Goal: Transaction & Acquisition: Obtain resource

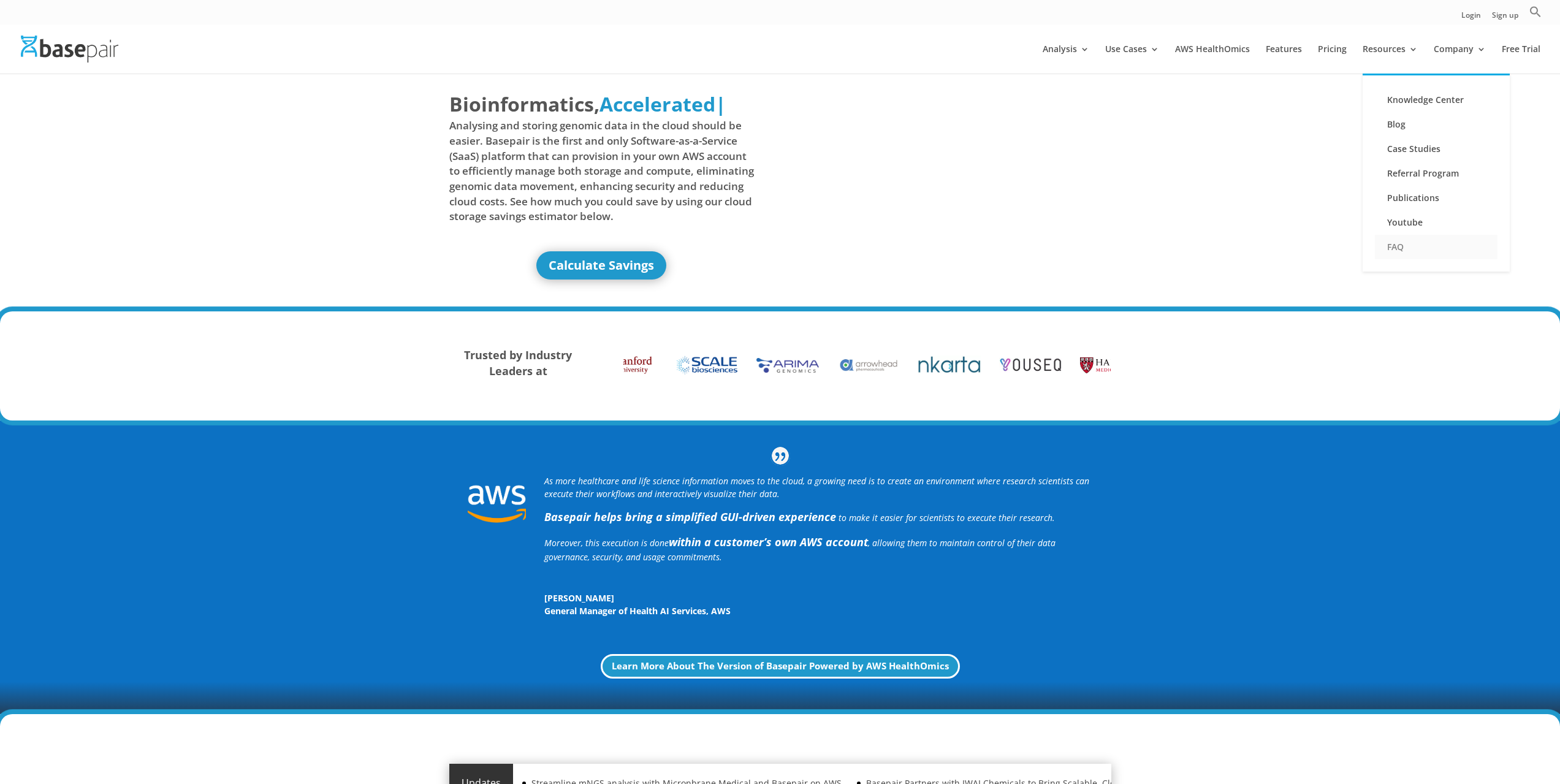
click at [1421, 251] on link "FAQ" at bounding box center [1436, 247] width 123 height 25
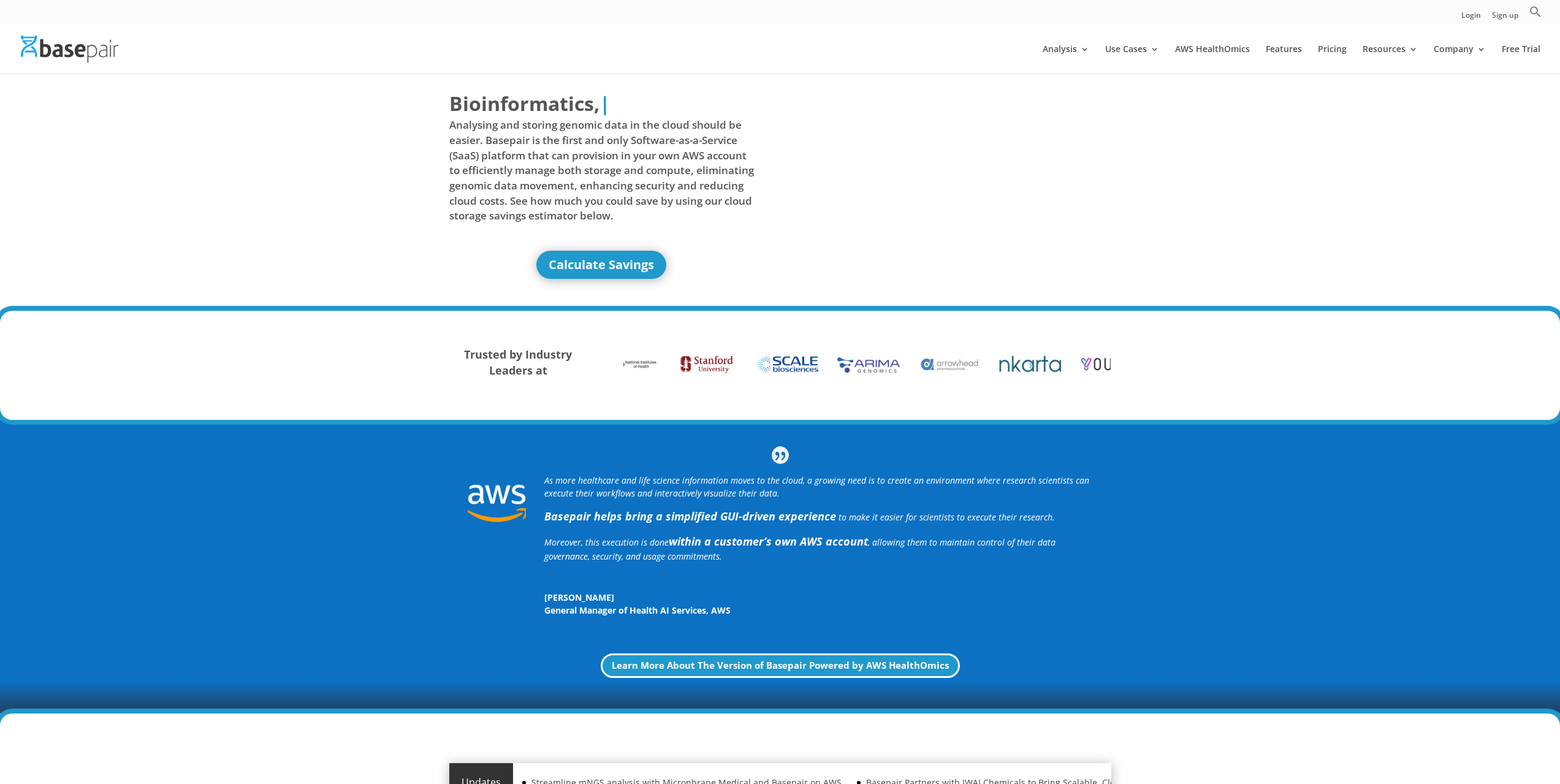
click at [1278, 40] on div at bounding box center [798, 49] width 1560 height 49
click at [1277, 48] on link "Features" at bounding box center [1284, 59] width 36 height 29
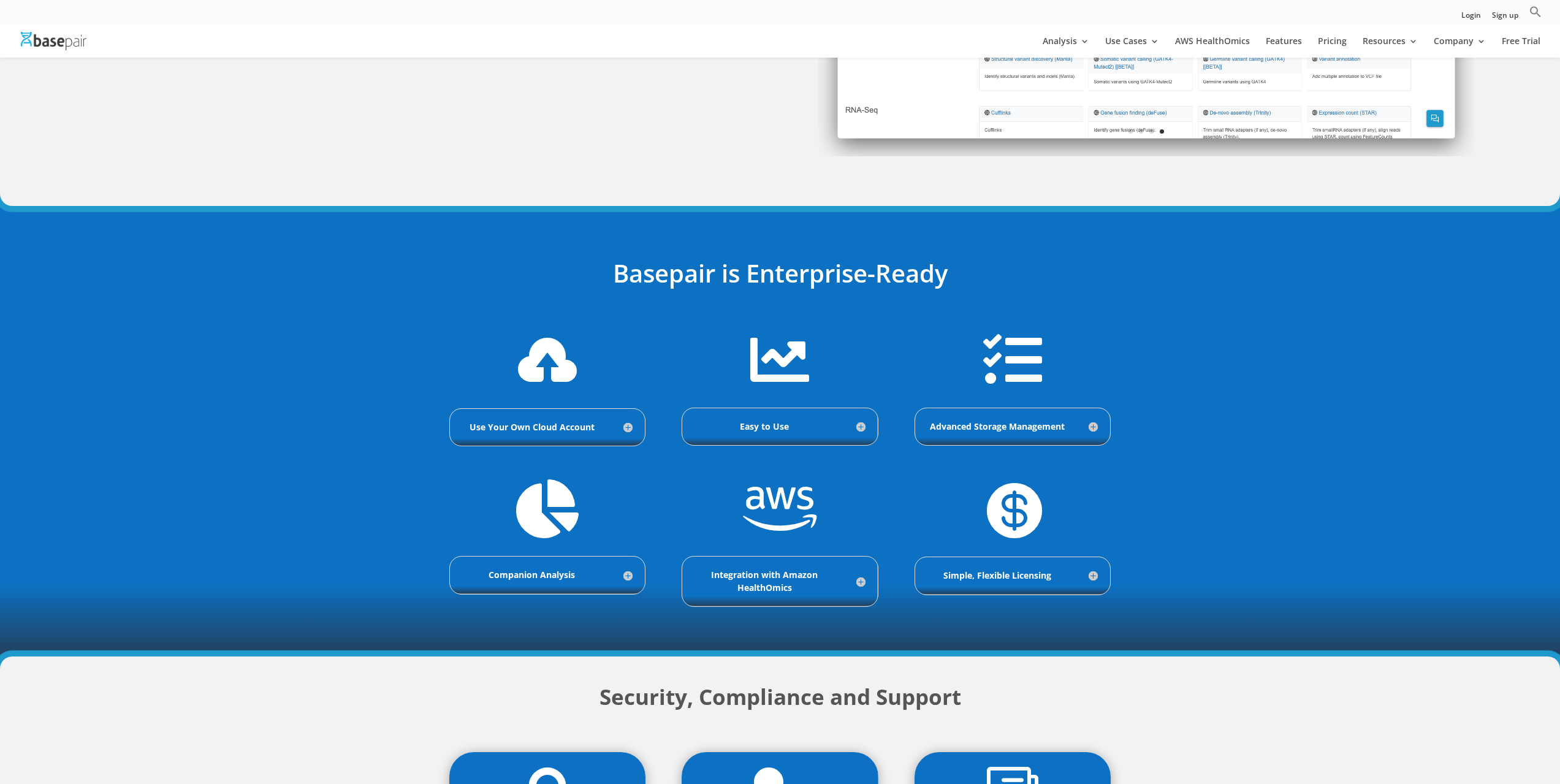
scroll to position [307, 0]
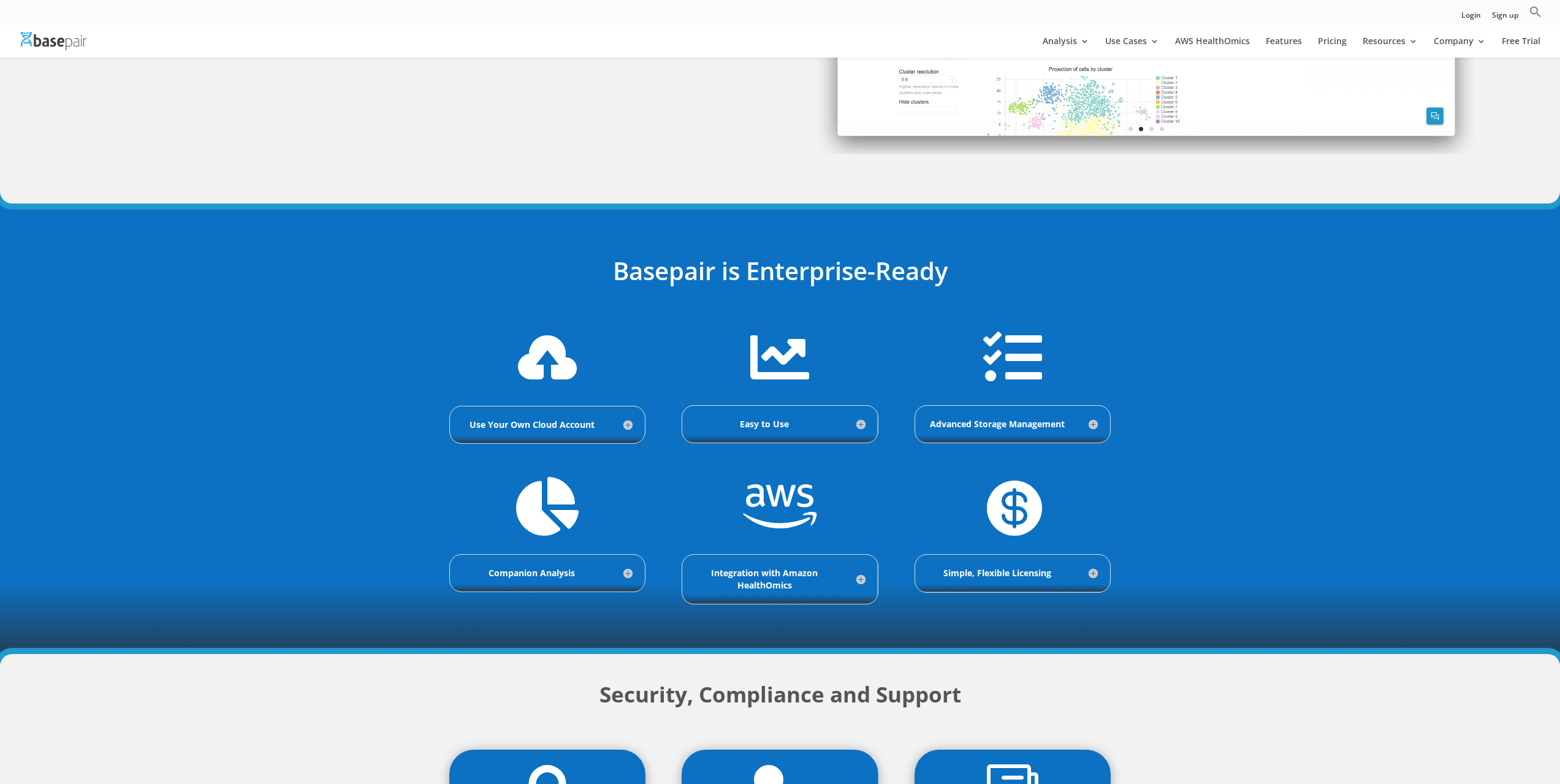
click at [1096, 423] on h5 "Advanced Storage Management" at bounding box center [1012, 423] width 170 height 12
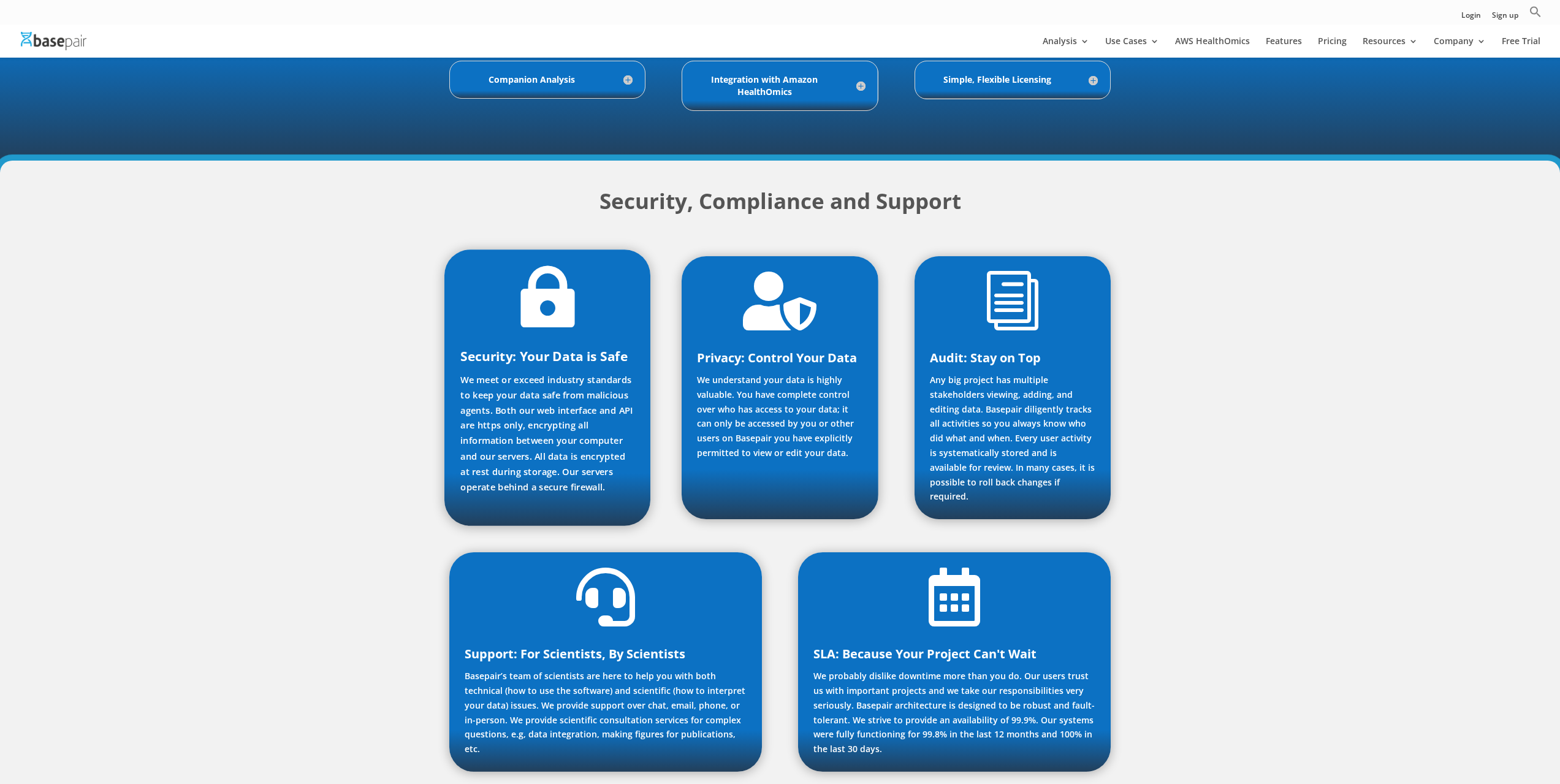
scroll to position [1096, 0]
click at [554, 408] on p "We meet or exceed industry standards to keep your data safe from malicious agen…" at bounding box center [547, 433] width 174 height 123
click at [553, 293] on span "" at bounding box center [547, 296] width 62 height 62
click at [564, 372] on p "We meet or exceed industry standards to keep your data safe from malicious agen…" at bounding box center [547, 433] width 174 height 123
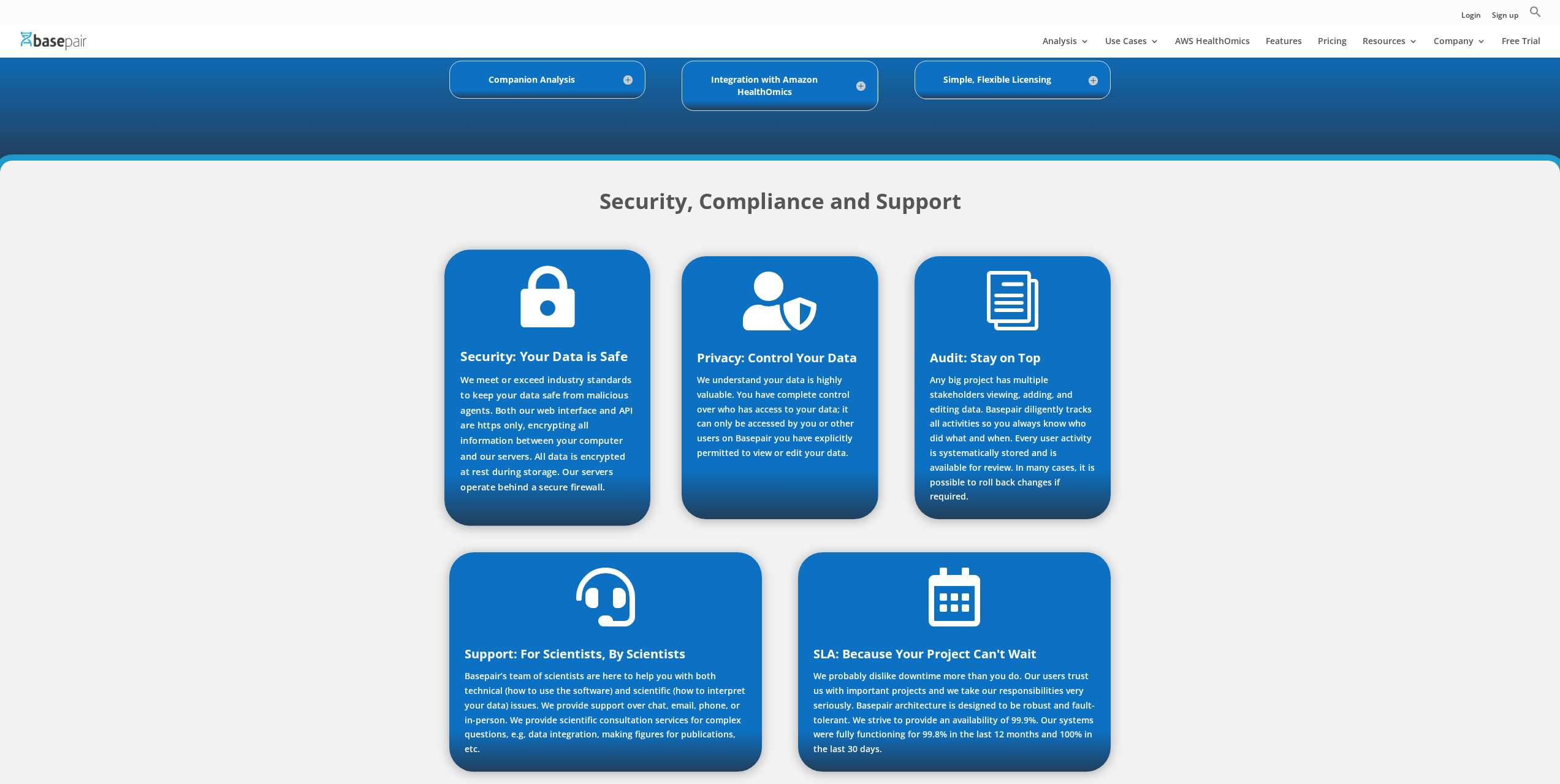
click at [565, 438] on p "We meet or exceed industry standards to keep your data safe from malicious agen…" at bounding box center [547, 433] width 174 height 123
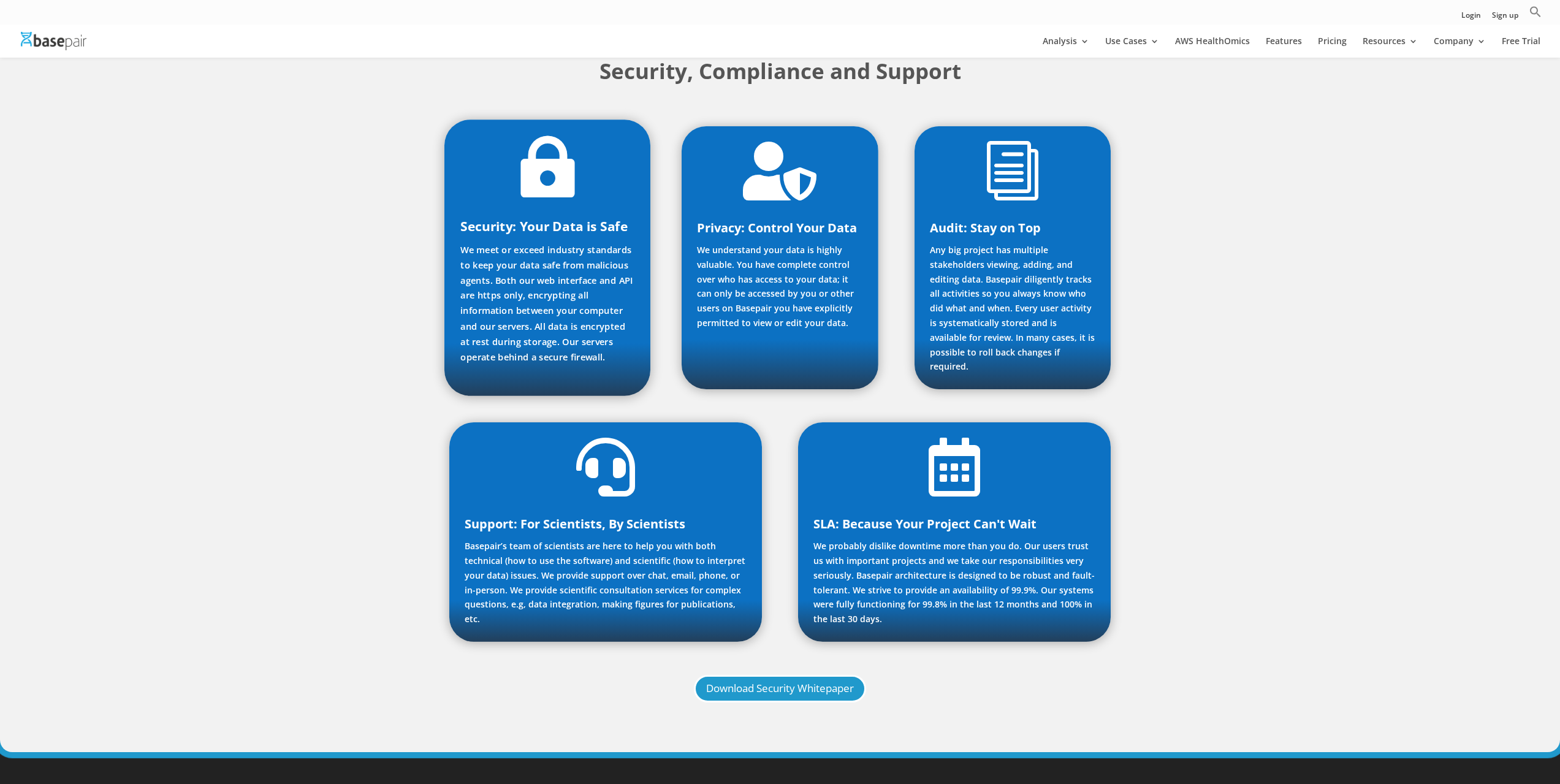
scroll to position [1218, 0]
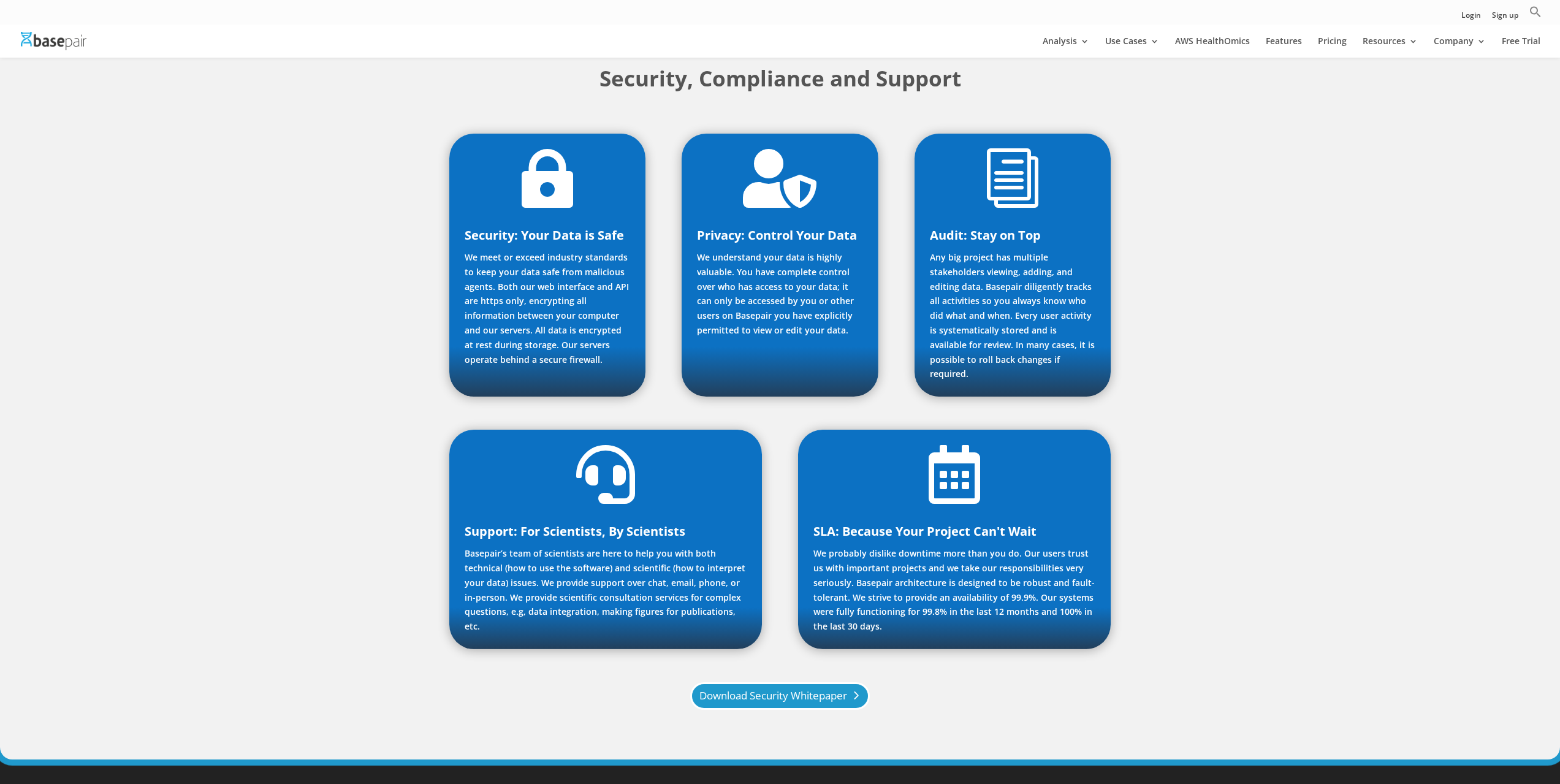
click at [804, 682] on link "Download Security Whitepaper" at bounding box center [780, 696] width 179 height 27
